Goal: Information Seeking & Learning: Learn about a topic

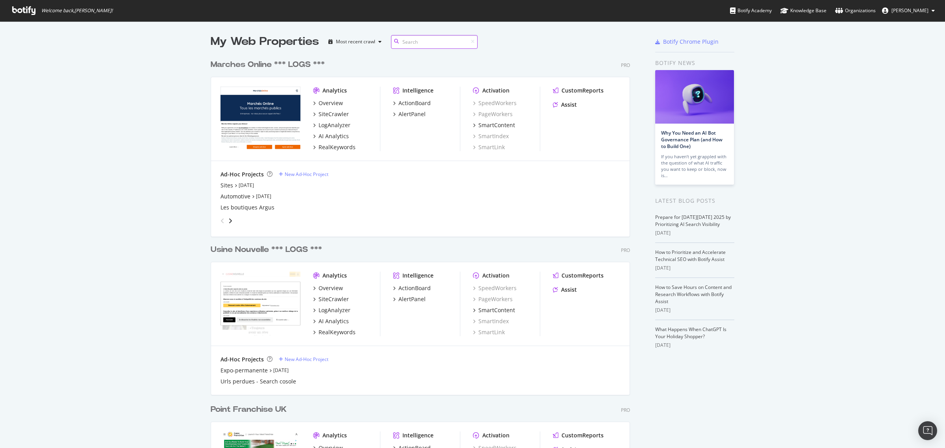
scroll to position [1799, 418]
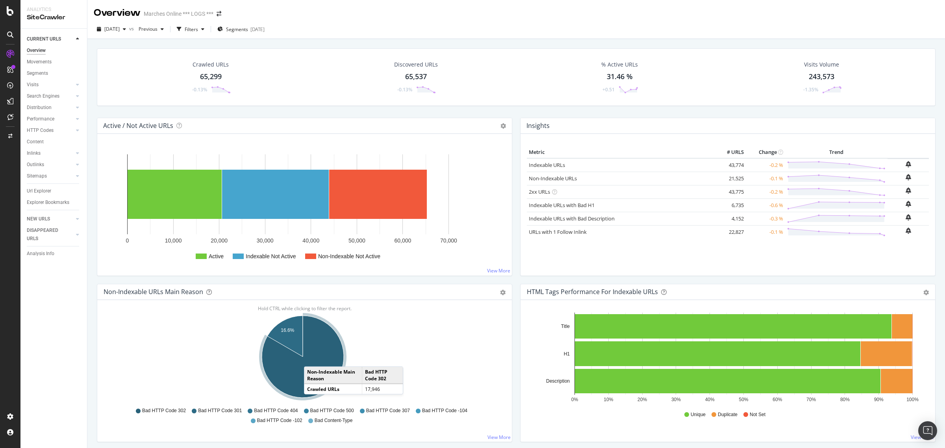
scroll to position [49, 0]
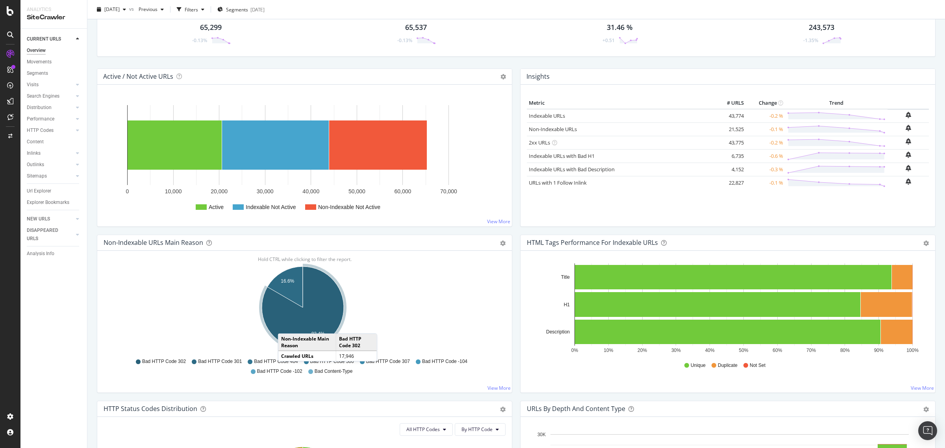
click at [286, 326] on icon "A chart." at bounding box center [303, 307] width 82 height 82
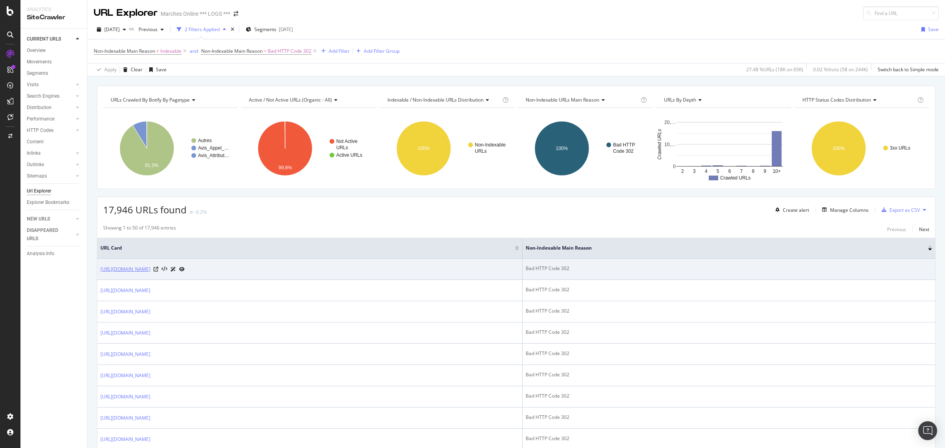
click at [150, 269] on link "[URL][DOMAIN_NAME]" at bounding box center [125, 269] width 50 height 8
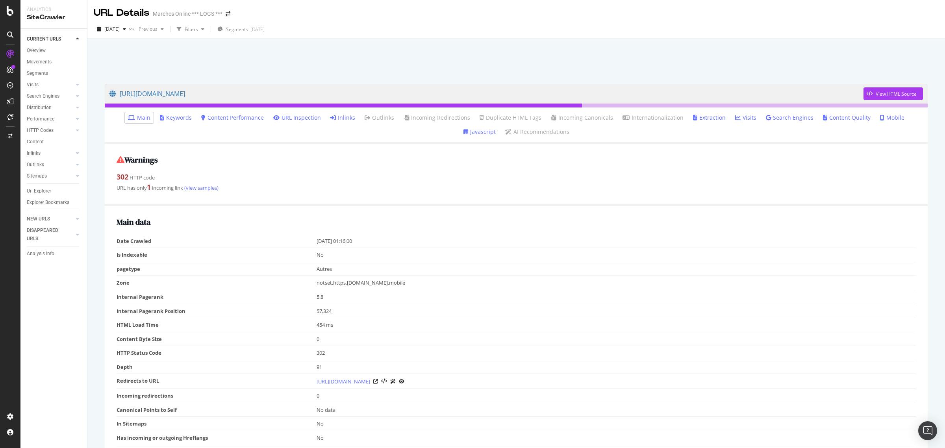
click at [330, 119] on link "Inlinks" at bounding box center [342, 118] width 25 height 8
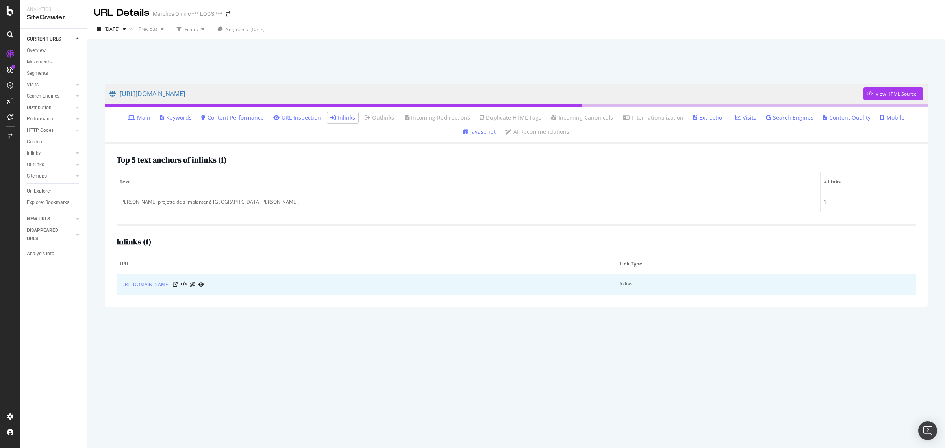
click at [170, 286] on link "https://www.marchesonline.com/projets-prives/en-cours?page=298" at bounding box center [145, 285] width 50 height 8
click at [178, 286] on icon at bounding box center [175, 284] width 5 height 5
